Goal: Check status: Check status

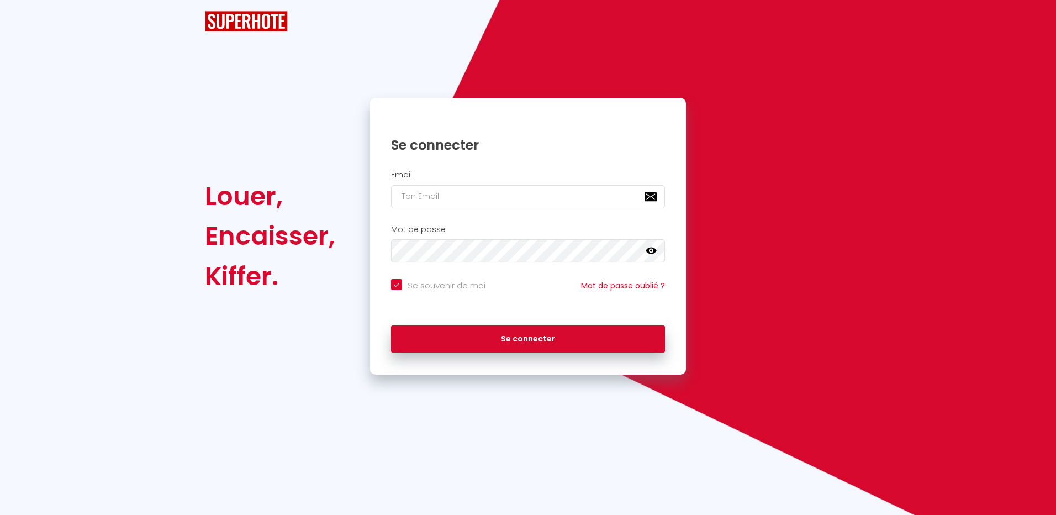
checkbox input "true"
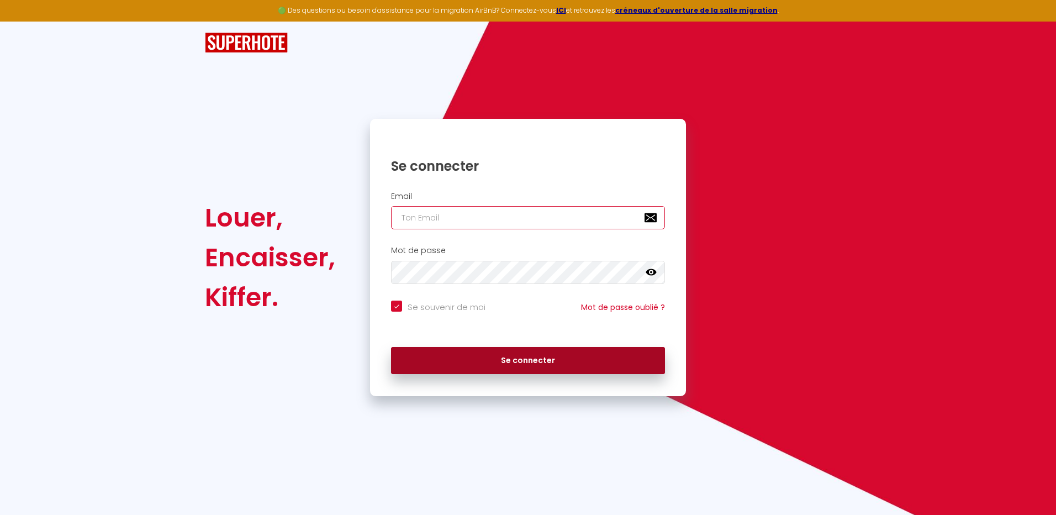
type input "[EMAIL_ADDRESS][DOMAIN_NAME]"
click at [537, 359] on button "Se connecter" at bounding box center [528, 361] width 274 height 28
checkbox input "true"
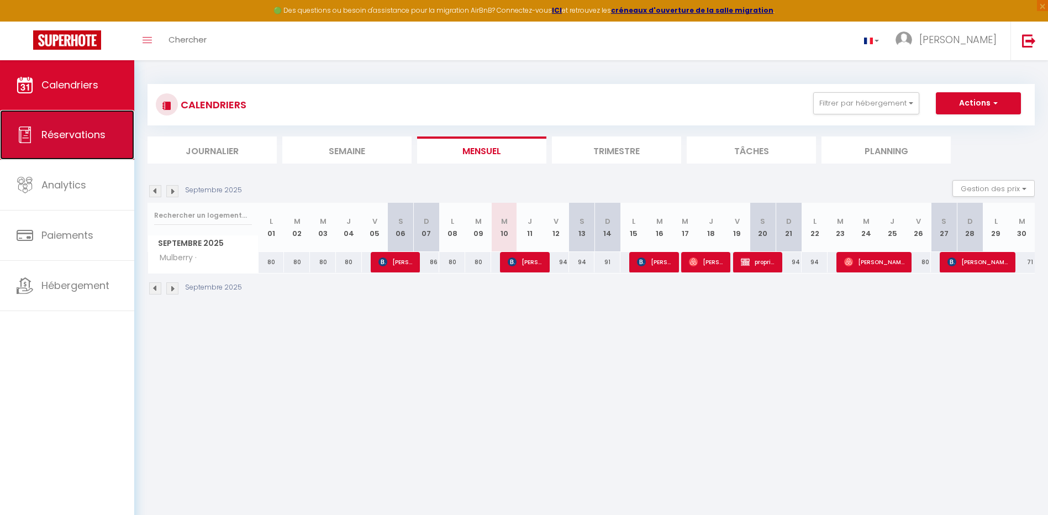
click at [66, 125] on link "Réservations" at bounding box center [67, 135] width 134 height 50
select select "not_cancelled"
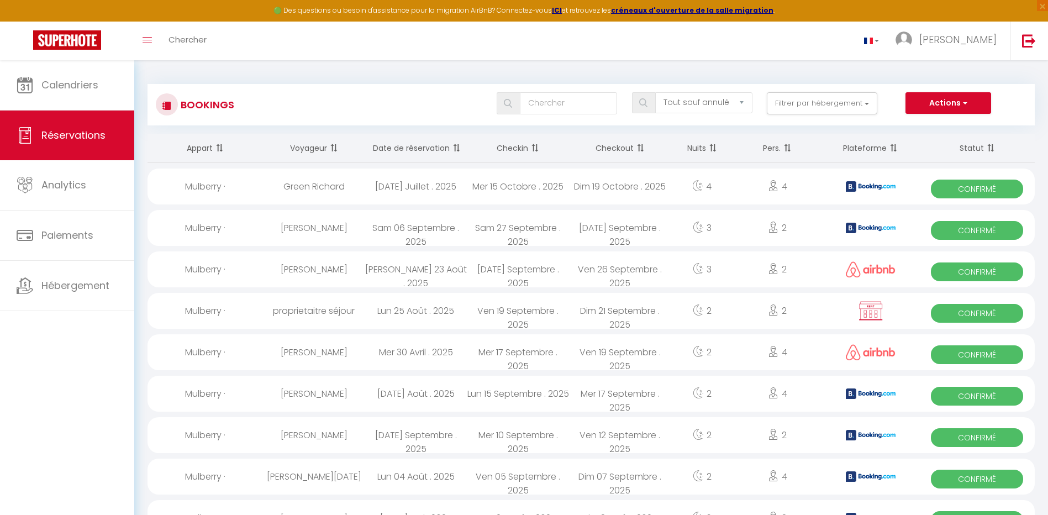
click at [436, 149] on th "Date de réservation" at bounding box center [416, 148] width 102 height 29
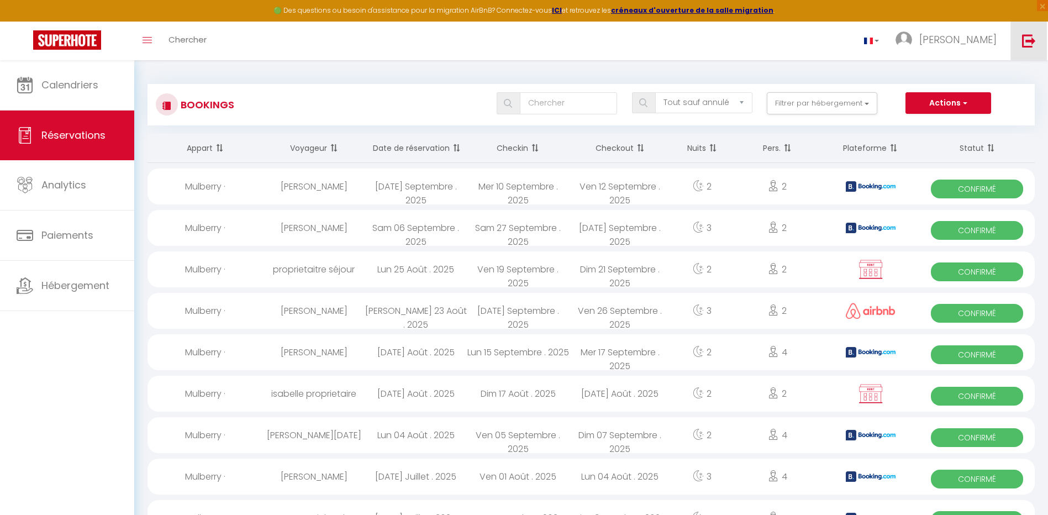
click at [1029, 38] on img at bounding box center [1029, 41] width 14 height 14
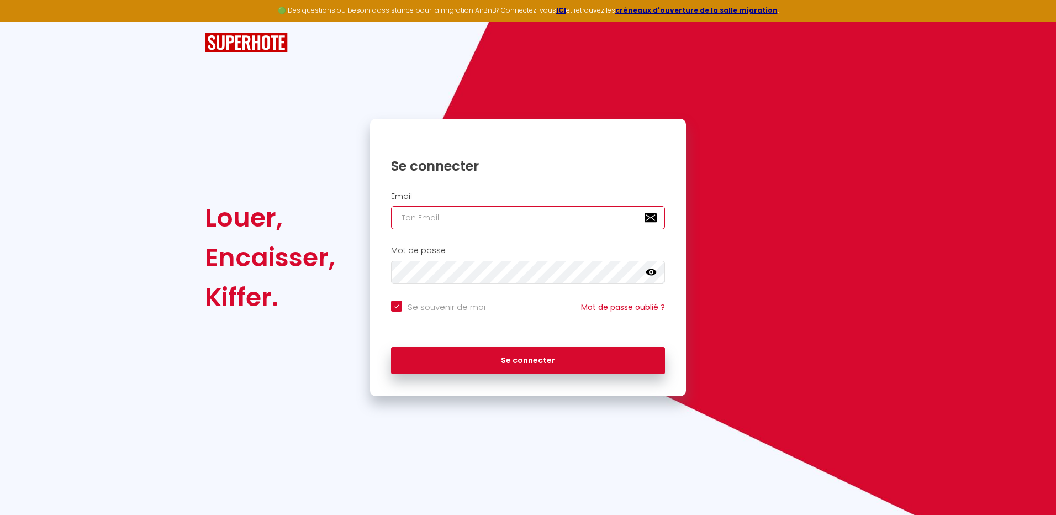
type input "[EMAIL_ADDRESS][DOMAIN_NAME]"
checkbox input "true"
